Goal: Find specific page/section: Find specific page/section

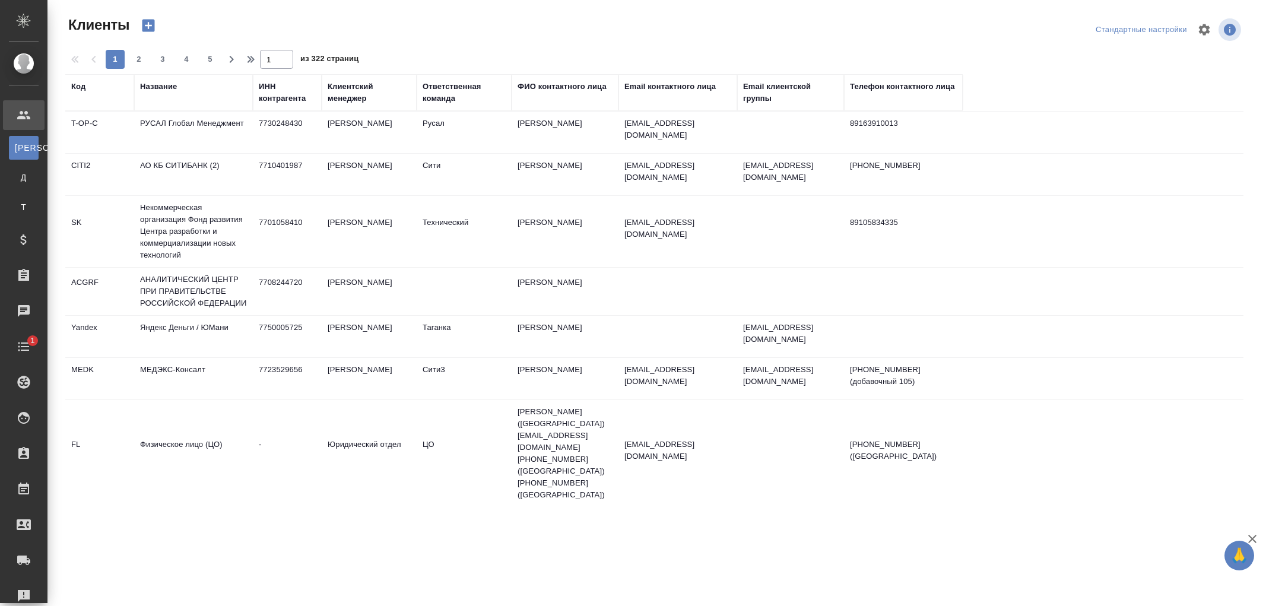
select select "RU"
click at [156, 88] on div "Название" at bounding box center [158, 87] width 37 height 12
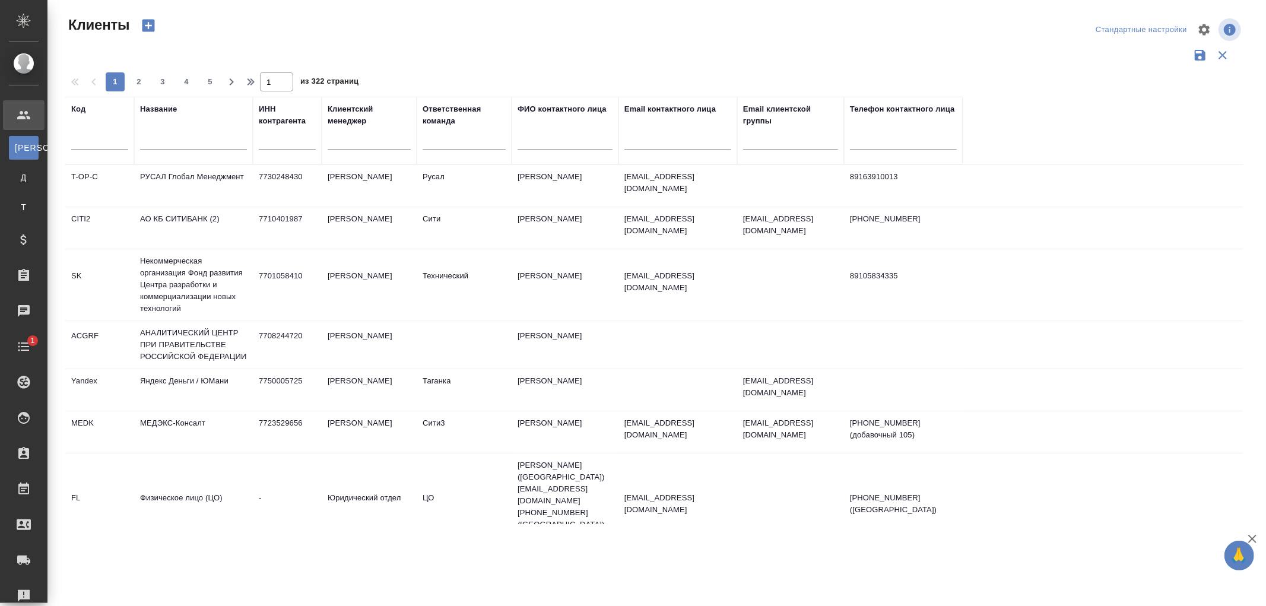
click at [153, 145] on input "text" at bounding box center [193, 142] width 107 height 15
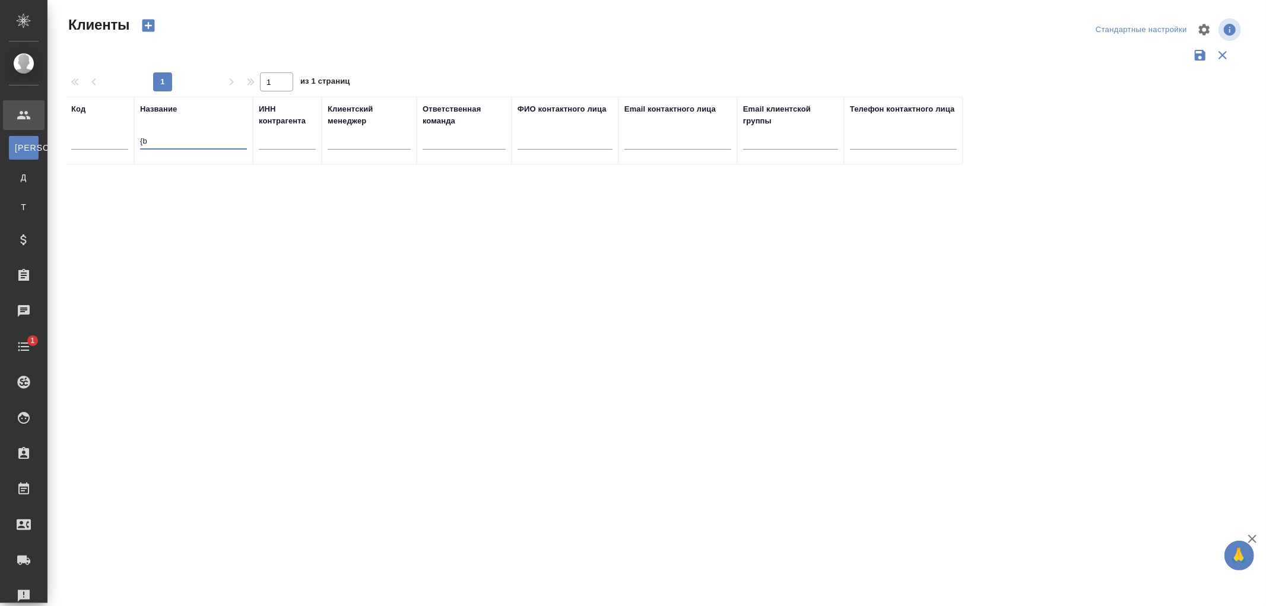
type input "{"
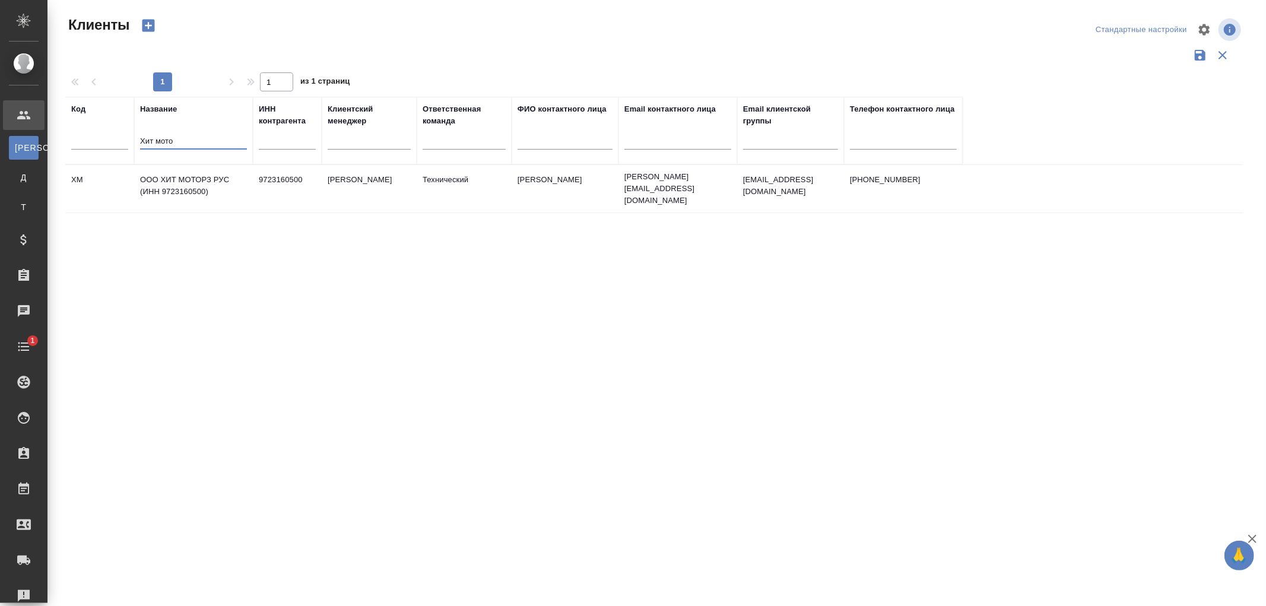
type input "Хит мото"
click at [190, 182] on td "ООО ХИТ МОТОРЗ РУС (ИНН 9723160500)" at bounding box center [193, 189] width 119 height 42
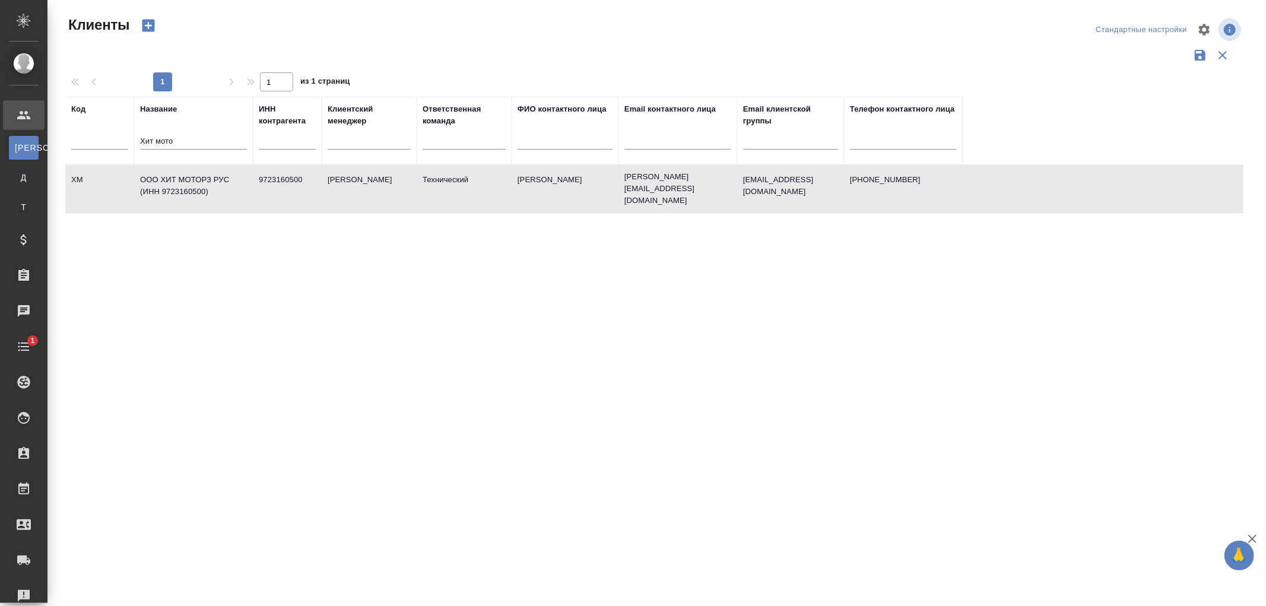
click at [190, 182] on td "ООО ХИТ МОТОРЗ РУС (ИНН 9723160500)" at bounding box center [193, 189] width 119 height 42
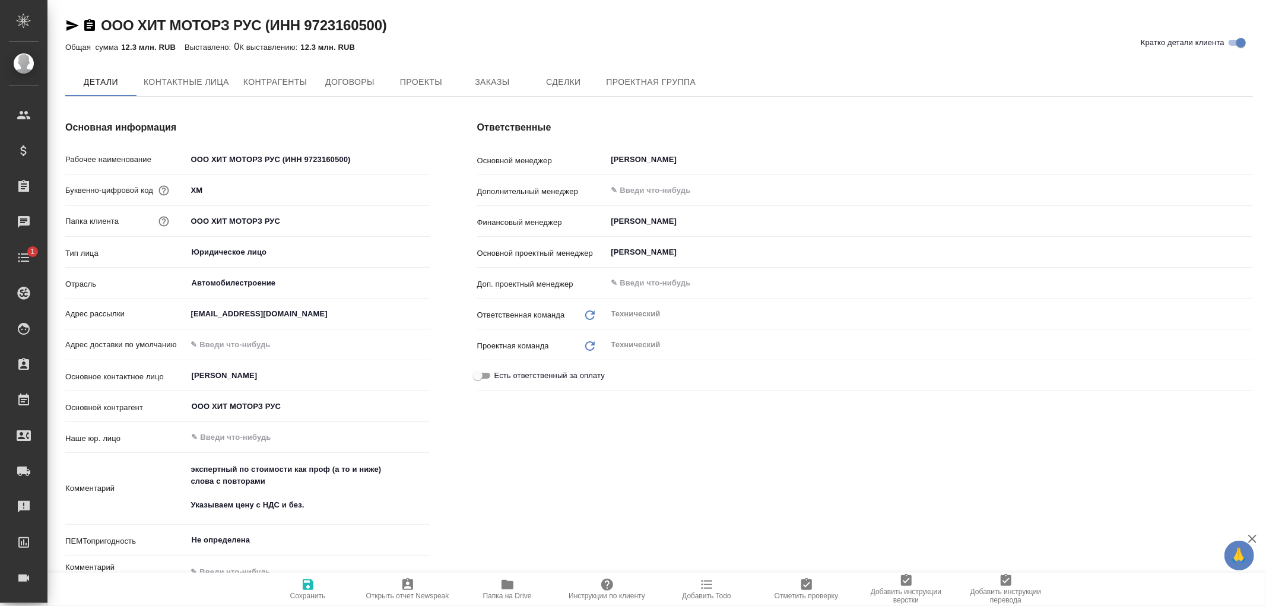
type textarea "x"
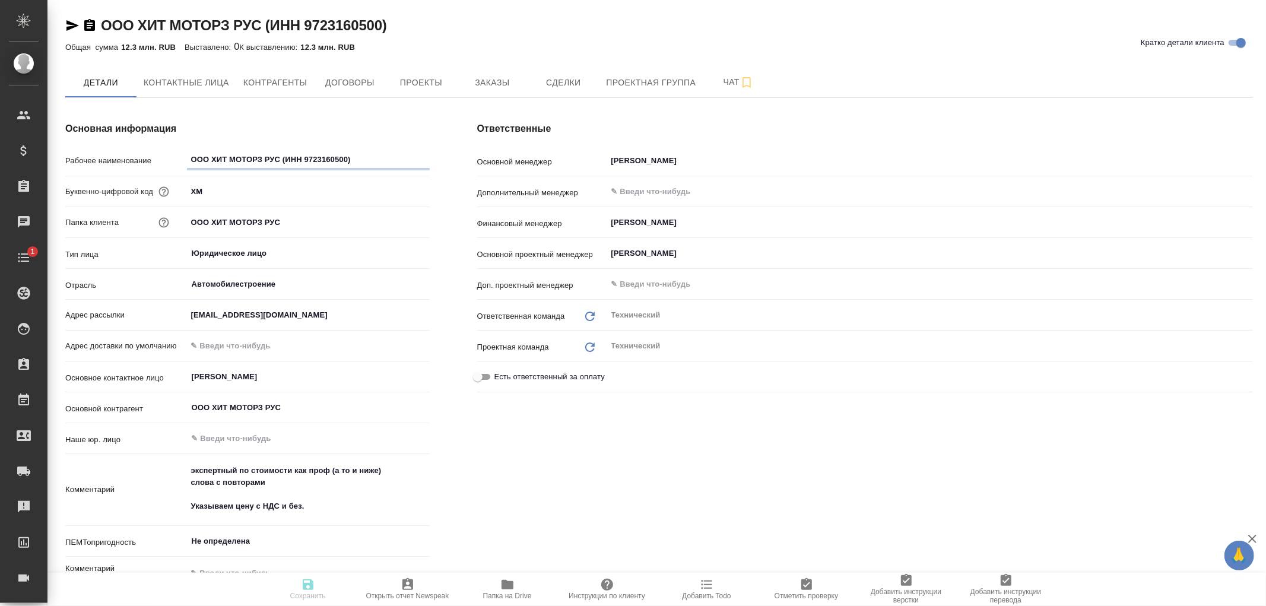
type textarea "x"
